Goal: Task Accomplishment & Management: Manage account settings

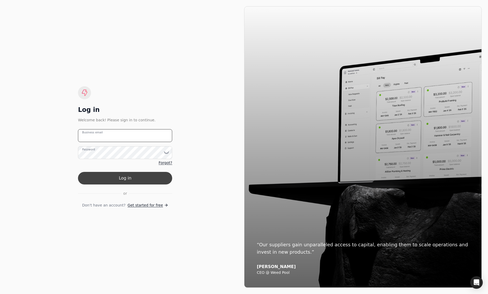
type email "[EMAIL_ADDRESS][DOMAIN_NAME]"
click at [120, 179] on button "Log in" at bounding box center [125, 178] width 94 height 13
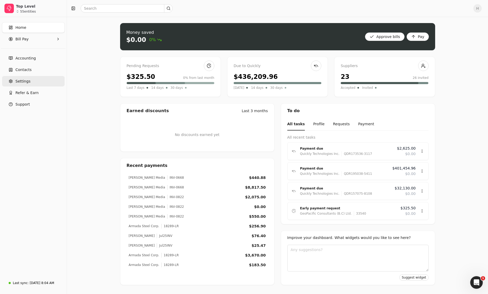
click at [30, 80] on link "Settings" at bounding box center [33, 81] width 63 height 10
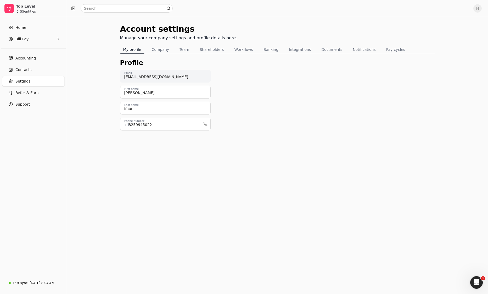
click at [359, 55] on div "Account settings Manage your company settings and profile details here. My prof…" at bounding box center [277, 81] width 315 height 116
click at [356, 47] on button "Notifications" at bounding box center [364, 49] width 29 height 8
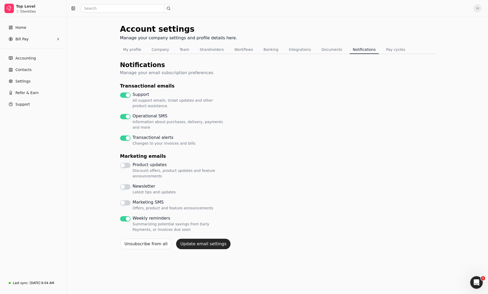
click at [130, 218] on reminders "Weekly reminders Summarizing potential savings from Early Payments, or invoices…" at bounding box center [125, 218] width 10 height 5
click at [192, 241] on button "Update email settings" at bounding box center [203, 244] width 54 height 10
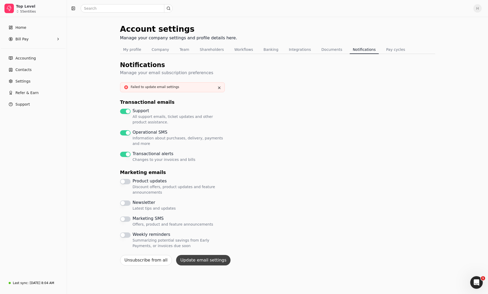
click at [199, 258] on button "Update email settings" at bounding box center [203, 260] width 54 height 10
click at [486, 282] on div "Account settings Manage your company settings and profile details here. My prof…" at bounding box center [277, 155] width 421 height 277
click at [479, 279] on icon "Open Intercom Messenger" at bounding box center [476, 281] width 9 height 9
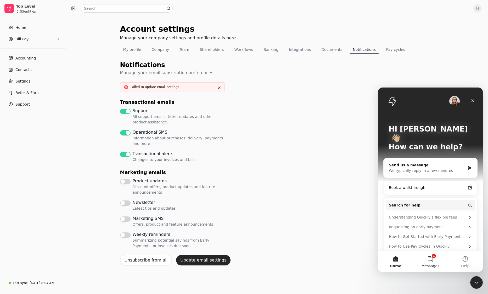
click at [434, 257] on button "1 Messages" at bounding box center [430, 261] width 35 height 21
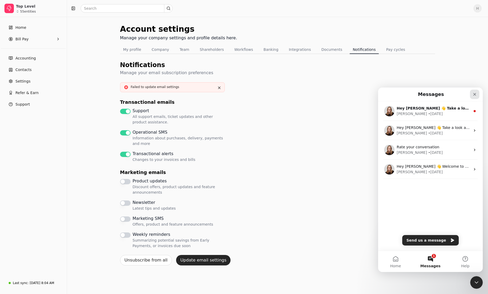
click at [475, 92] on icon "Close" at bounding box center [475, 94] width 4 height 4
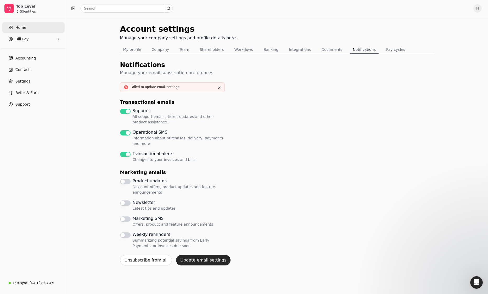
click at [18, 30] on link "Home" at bounding box center [33, 27] width 63 height 10
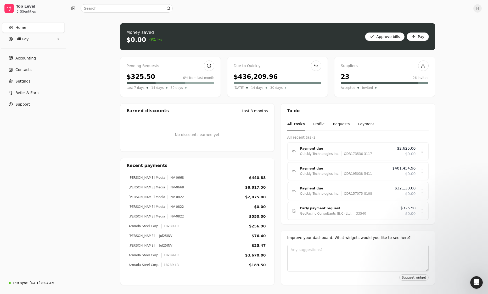
click at [480, 9] on span "H" at bounding box center [478, 8] width 8 height 8
click at [449, 31] on link "Personal settings" at bounding box center [453, 28] width 57 height 9
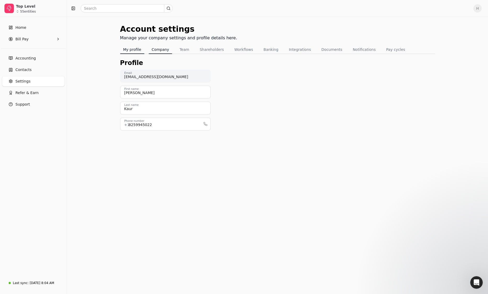
click at [158, 52] on button "Company" at bounding box center [161, 49] width 24 height 8
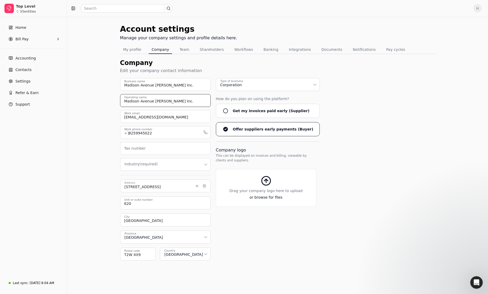
drag, startPoint x: 183, startPoint y: 100, endPoint x: 101, endPoint y: 97, distance: 81.5
click at [101, 97] on div "Account settings Manage your company settings and profile details here. My prof…" at bounding box center [277, 155] width 421 height 277
click at [187, 49] on button "Team" at bounding box center [185, 49] width 16 height 8
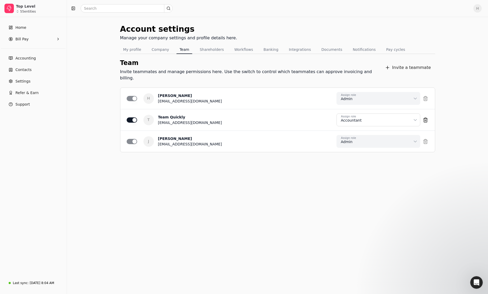
click at [197, 47] on button "Shareholders" at bounding box center [212, 49] width 30 height 8
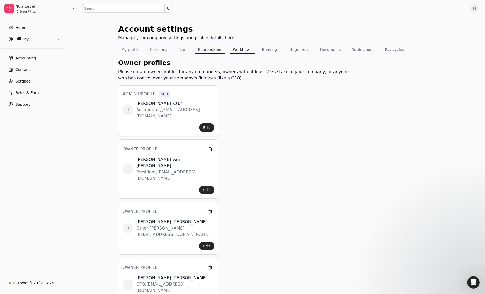
click at [231, 50] on button "Workflows" at bounding box center [241, 49] width 25 height 8
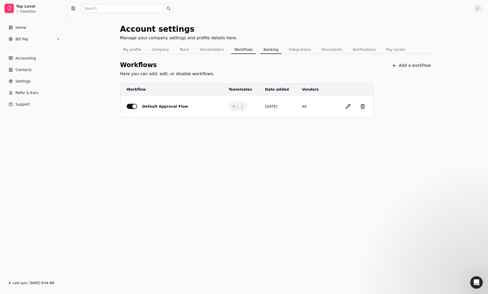
click at [261, 52] on button "Banking" at bounding box center [271, 49] width 21 height 8
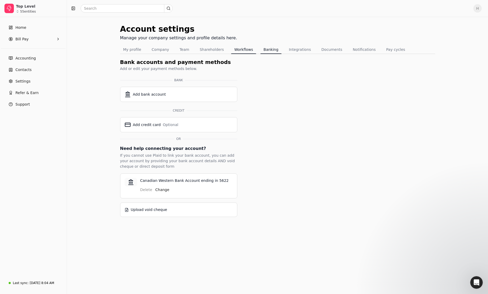
click at [238, 52] on button "Workflows" at bounding box center [243, 49] width 25 height 8
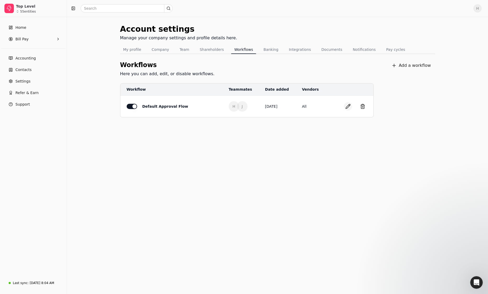
click at [347, 106] on button "button" at bounding box center [348, 106] width 8 height 8
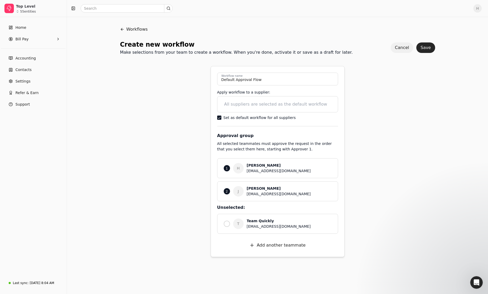
click at [402, 50] on button "Cancel" at bounding box center [402, 47] width 23 height 10
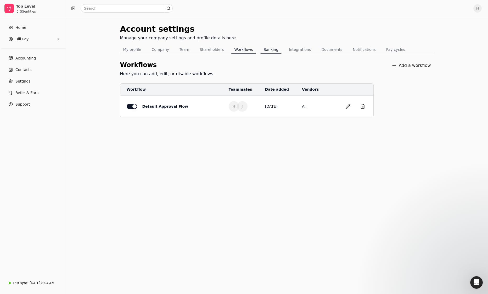
click at [269, 50] on button "Banking" at bounding box center [271, 49] width 21 height 8
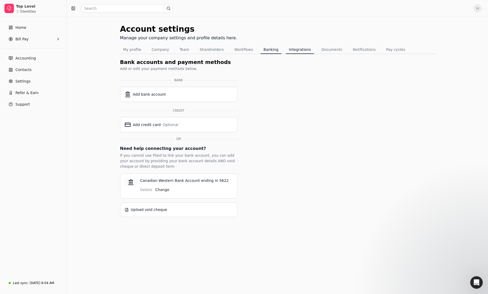
click at [286, 49] on button "Integrations" at bounding box center [300, 49] width 28 height 8
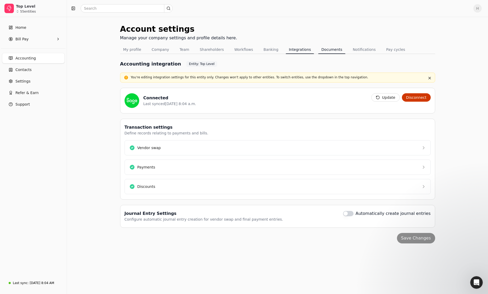
click at [321, 50] on button "Documents" at bounding box center [331, 49] width 27 height 8
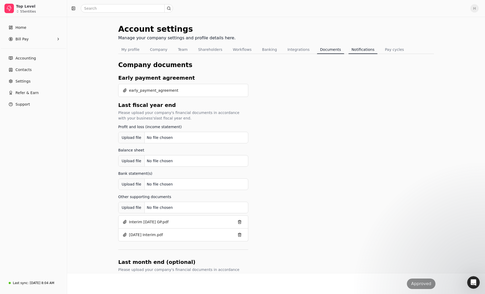
click at [348, 51] on button "Notifications" at bounding box center [362, 49] width 29 height 8
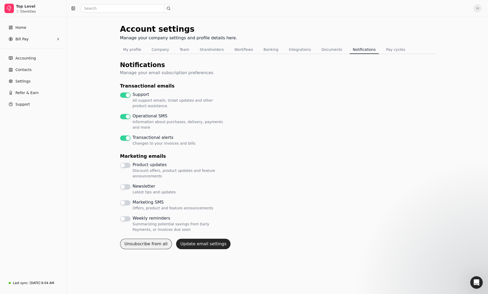
click at [150, 243] on button "Unsubscribe from all" at bounding box center [146, 244] width 52 height 10
click at [128, 95] on button "Support All support emails, ticket updates and other product assistance." at bounding box center [125, 94] width 10 height 5
click at [126, 117] on SMS "Operational SMS Information about purchases, delivery, payments and more" at bounding box center [125, 116] width 10 height 5
click at [126, 138] on alerts "Transactional alerts Changes to your invoices and bills" at bounding box center [125, 137] width 10 height 5
click at [186, 242] on button "Update email settings" at bounding box center [203, 244] width 54 height 10
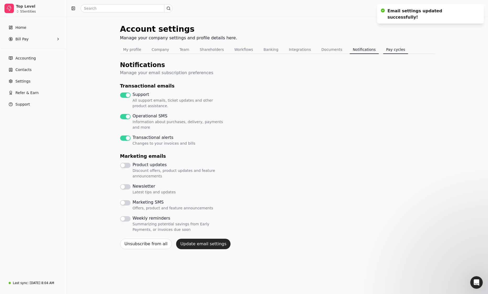
click at [383, 54] on div "Tabs" at bounding box center [395, 53] width 25 height 1
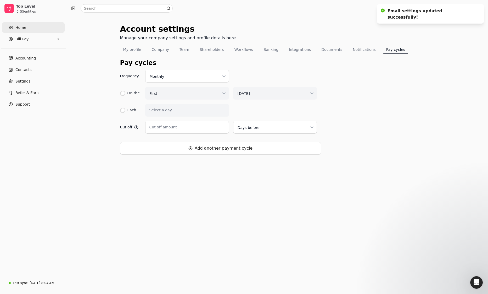
click at [21, 26] on span "Home" at bounding box center [20, 28] width 11 height 6
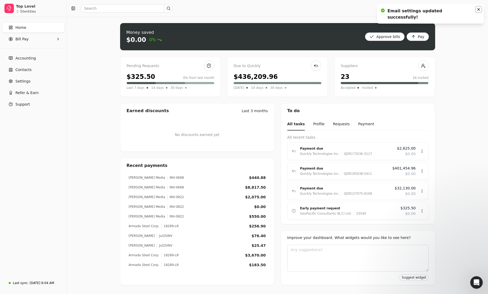
click at [479, 9] on icon "Notifications (F8)" at bounding box center [479, 9] width 4 height 4
click at [477, 8] on span "H" at bounding box center [478, 8] width 8 height 8
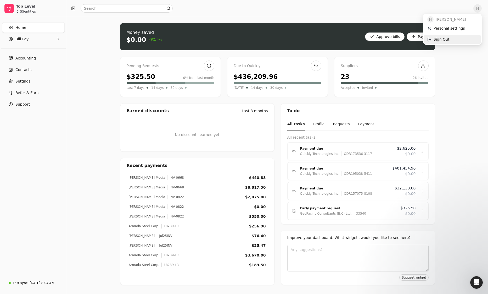
click at [461, 39] on link "Sign Out" at bounding box center [453, 39] width 57 height 9
